Goal: Information Seeking & Learning: Learn about a topic

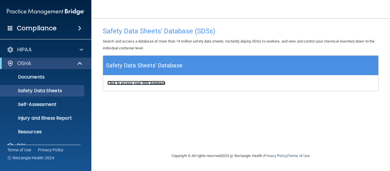
click at [137, 83] on b "Click to access your SDS database" at bounding box center [136, 83] width 58 height 4
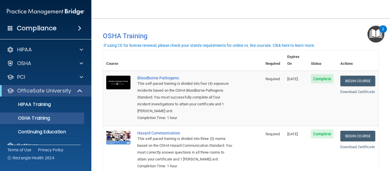
scroll to position [11, 0]
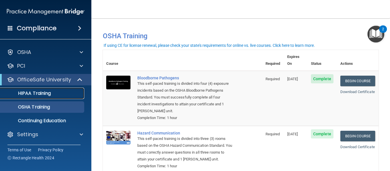
click at [55, 92] on div "HIPAA Training" at bounding box center [43, 93] width 78 height 6
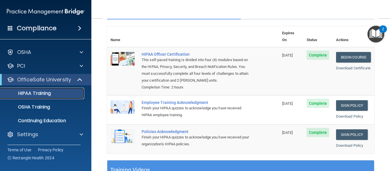
scroll to position [60, 0]
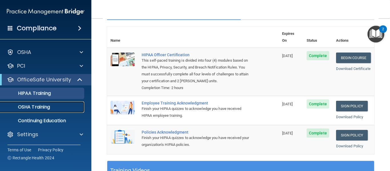
click at [41, 109] on p "OSHA Training" at bounding box center [27, 107] width 46 height 6
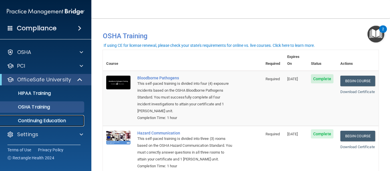
click at [45, 121] on p "Continuing Education" at bounding box center [43, 121] width 78 height 6
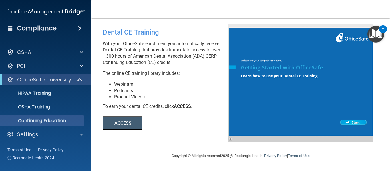
click at [130, 124] on button "ACCESS" at bounding box center [122, 123] width 39 height 14
